Goal: Book appointment/travel/reservation

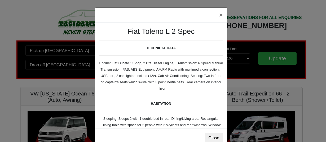
scroll to position [36, 0]
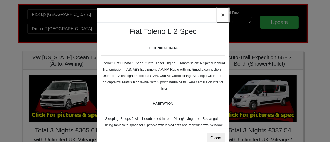
click at [223, 18] on button "×" at bounding box center [223, 15] width 12 height 15
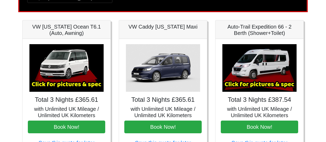
scroll to position [67, 0]
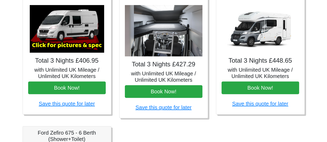
scroll to position [249, 0]
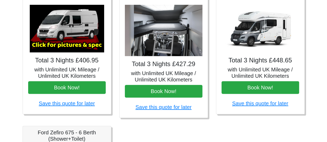
click at [76, 67] on h5 "with Unlimited UK Mileage / Unlimited UK Kilometers" at bounding box center [66, 73] width 77 height 13
click at [77, 34] on img at bounding box center [67, 29] width 74 height 48
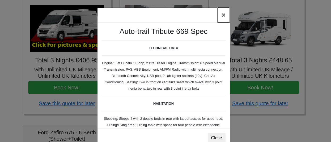
click at [227, 15] on button "×" at bounding box center [223, 15] width 12 height 15
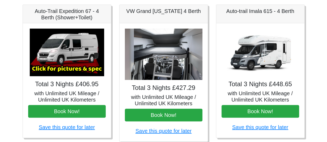
scroll to position [224, 0]
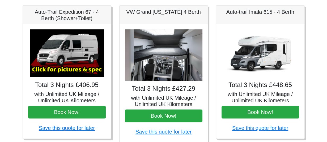
click at [69, 60] on img at bounding box center [67, 53] width 74 height 48
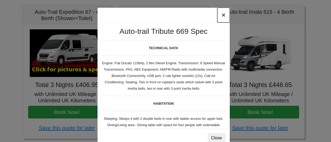
click at [221, 16] on button "×" at bounding box center [223, 15] width 12 height 15
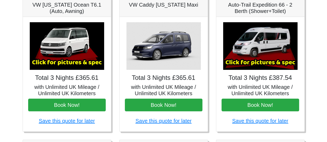
scroll to position [89, 0]
click at [263, 51] on img at bounding box center [260, 46] width 74 height 48
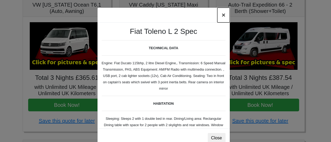
click at [224, 14] on button "×" at bounding box center [223, 15] width 12 height 15
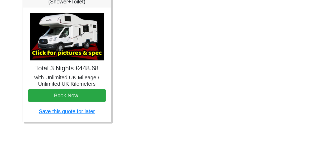
scroll to position [386, 0]
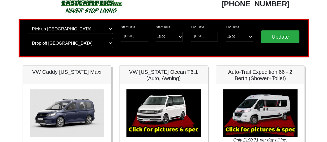
scroll to position [22, 0]
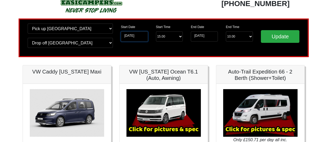
click at [134, 37] on input "19-08-2025" at bounding box center [134, 37] width 27 height 10
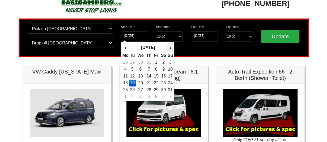
click at [169, 50] on th "›" at bounding box center [170, 47] width 6 height 9
click at [170, 48] on th "›" at bounding box center [170, 47] width 6 height 9
click at [171, 51] on th "›" at bounding box center [170, 47] width 6 height 9
click at [170, 48] on th "›" at bounding box center [170, 47] width 6 height 9
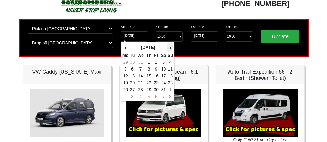
click at [170, 48] on th "›" at bounding box center [170, 47] width 6 height 9
click at [171, 49] on th "›" at bounding box center [170, 47] width 6 height 9
click at [170, 48] on th "›" at bounding box center [170, 47] width 6 height 9
click at [141, 96] on td "6" at bounding box center [140, 97] width 9 height 7
type input "06-05-2026"
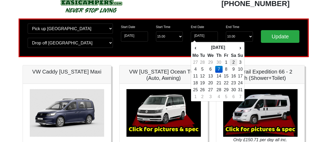
click at [234, 62] on td "2" at bounding box center [233, 62] width 8 height 7
type input "02-05-2026"
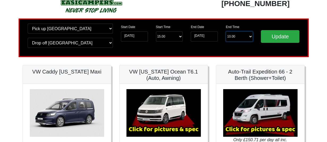
click at [250, 39] on select "End Time 10.00 -------- 08.00 am 09.00 am 10.00 am 11.00 am (Sunday Only)" at bounding box center [238, 37] width 27 height 10
select select "10.00"
click at [225, 32] on select "End Time 10.00 -------- 08.00 am 09.00 am 10.00 am 11.00 am (Sunday Only)" at bounding box center [238, 37] width 27 height 10
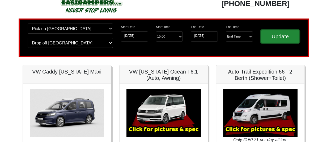
click at [289, 40] on input "Update" at bounding box center [279, 36] width 39 height 13
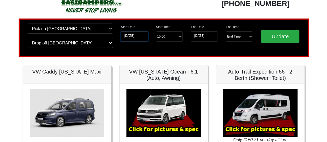
click at [135, 38] on input "06-05-2026" at bounding box center [134, 37] width 27 height 10
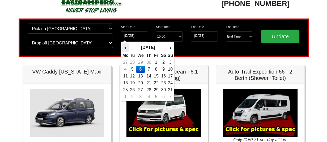
click at [125, 50] on th "‹" at bounding box center [125, 47] width 7 height 9
click at [142, 90] on td "29" at bounding box center [140, 90] width 9 height 7
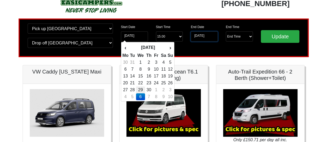
type input "[DATE]"
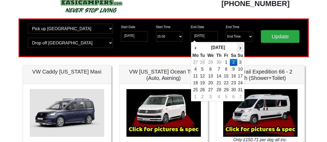
click at [240, 50] on th "›" at bounding box center [240, 47] width 6 height 9
click at [201, 68] on td "2" at bounding box center [201, 69] width 7 height 7
type input "[DATE]"
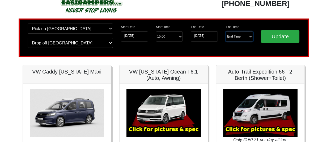
click at [249, 38] on select "End Time 10.00 -------- 08.00 am 09.00 am 10.00 am 11.00 am (Sunday Only)" at bounding box center [238, 37] width 27 height 10
select select "10.00"
click at [225, 32] on select "End Time 10.00 -------- 08.00 am 09.00 am 10.00 am 11.00 am (Sunday Only)" at bounding box center [238, 37] width 27 height 10
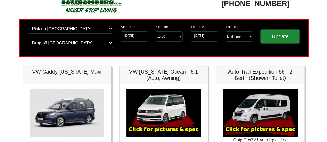
click at [279, 37] on input "Update" at bounding box center [279, 36] width 39 height 13
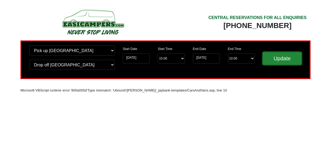
click at [284, 59] on input "Update" at bounding box center [281, 58] width 39 height 13
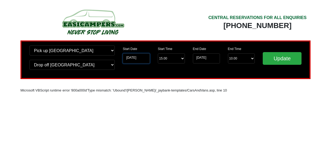
click at [134, 59] on input "06-05-2026" at bounding box center [136, 59] width 27 height 10
click at [140, 62] on input "06-05-2026" at bounding box center [136, 59] width 27 height 10
click at [128, 58] on input "06-05-2026" at bounding box center [136, 59] width 27 height 10
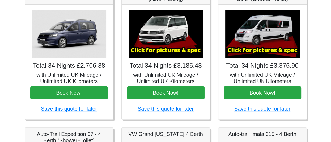
scroll to position [99, 0]
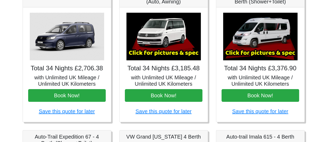
click at [269, 73] on div "× Fiat [PERSON_NAME] L 2 Spec TECHNICAL DATA Engine: Fiat Ducato 115bhp, 2 litr…" at bounding box center [260, 64] width 88 height 115
click at [264, 32] on img at bounding box center [260, 37] width 74 height 48
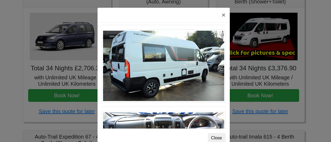
scroll to position [420, 0]
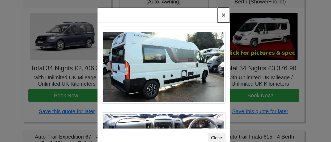
click at [223, 19] on button "×" at bounding box center [223, 15] width 12 height 15
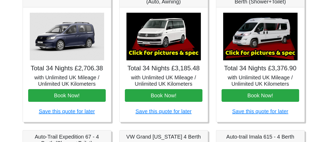
click at [167, 42] on img at bounding box center [163, 37] width 74 height 48
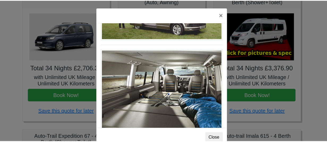
scroll to position [12, 0]
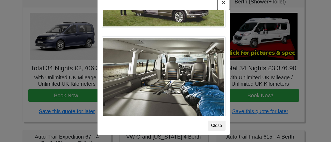
click at [224, 4] on button "×" at bounding box center [223, 2] width 12 height 15
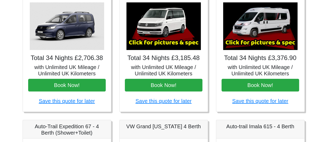
scroll to position [109, 0]
